Goal: Task Accomplishment & Management: Complete application form

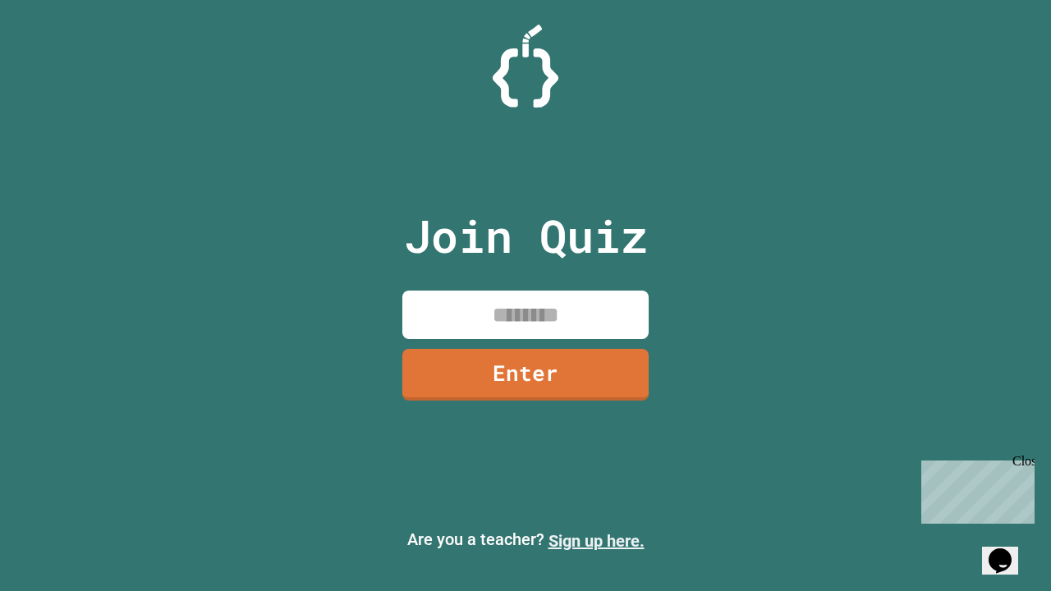
click at [596, 541] on link "Sign up here." at bounding box center [597, 541] width 96 height 20
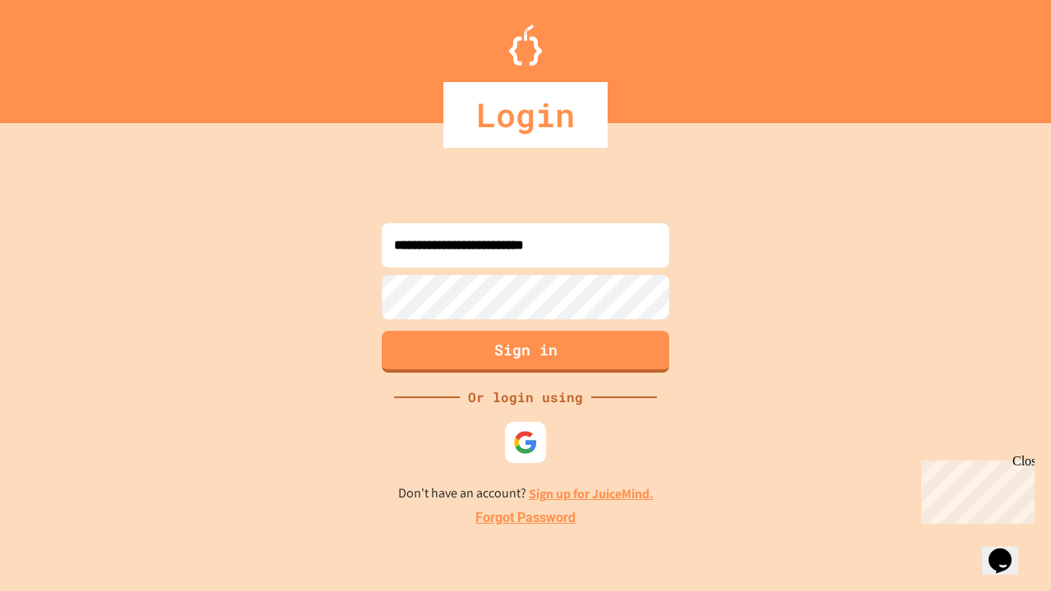
type input "**********"
